Goal: Transaction & Acquisition: Purchase product/service

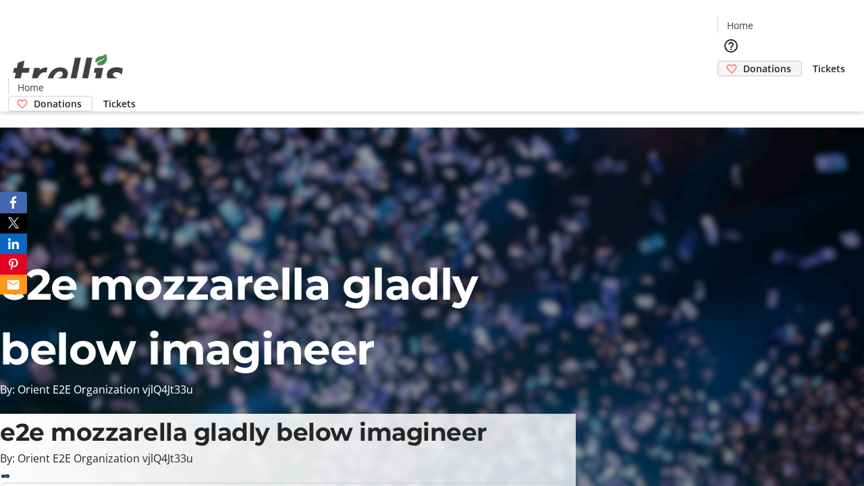
click at [743, 61] on span "Donations" at bounding box center [767, 68] width 48 height 14
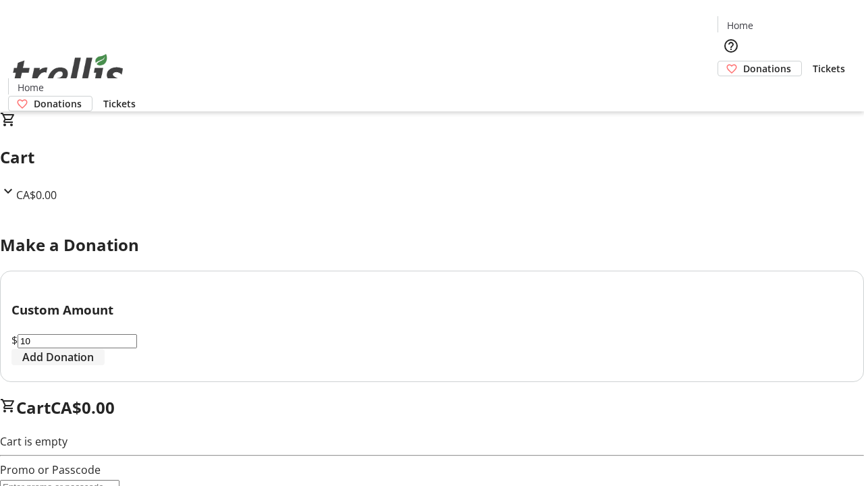
click at [94, 365] on span "Add Donation" at bounding box center [58, 357] width 72 height 16
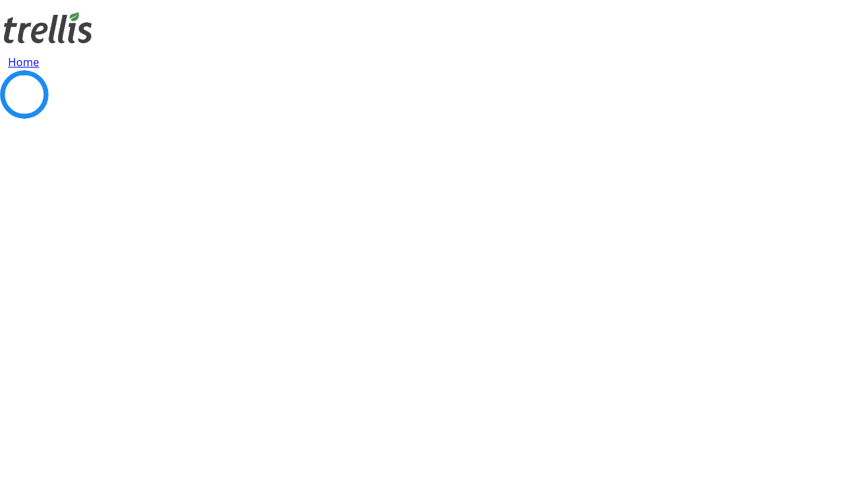
select select "CA"
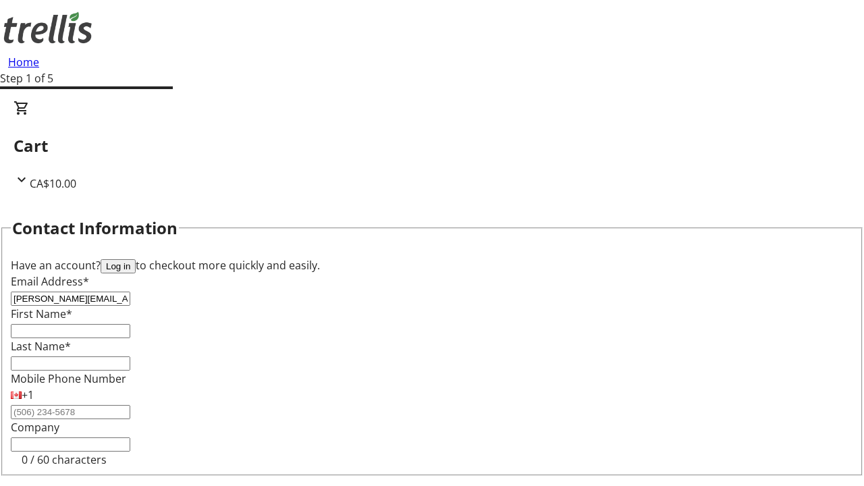
type input "[PERSON_NAME][EMAIL_ADDRESS][DOMAIN_NAME]"
type input "[PERSON_NAME]"
type input "[STREET_ADDRESS][PERSON_NAME]"
type input "Kelowna"
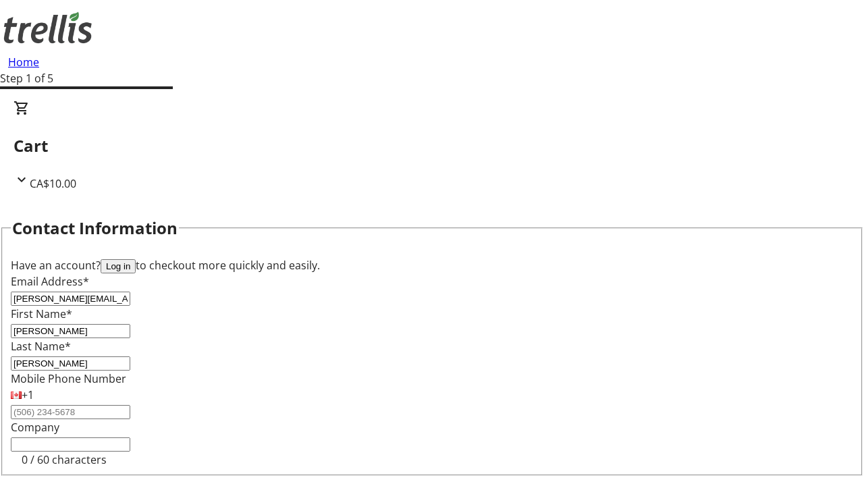
select select "BC"
type input "Kelowna"
type input "V1Y 0C2"
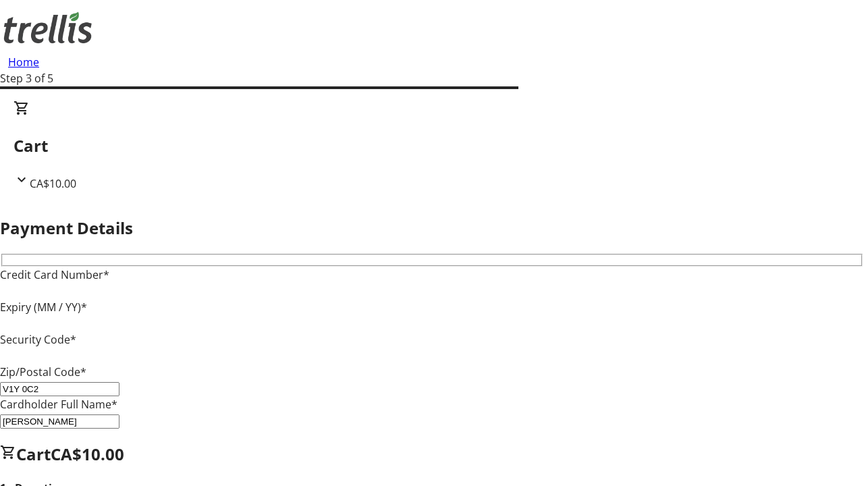
type input "V1Y 0C2"
